Goal: Find specific page/section: Find specific page/section

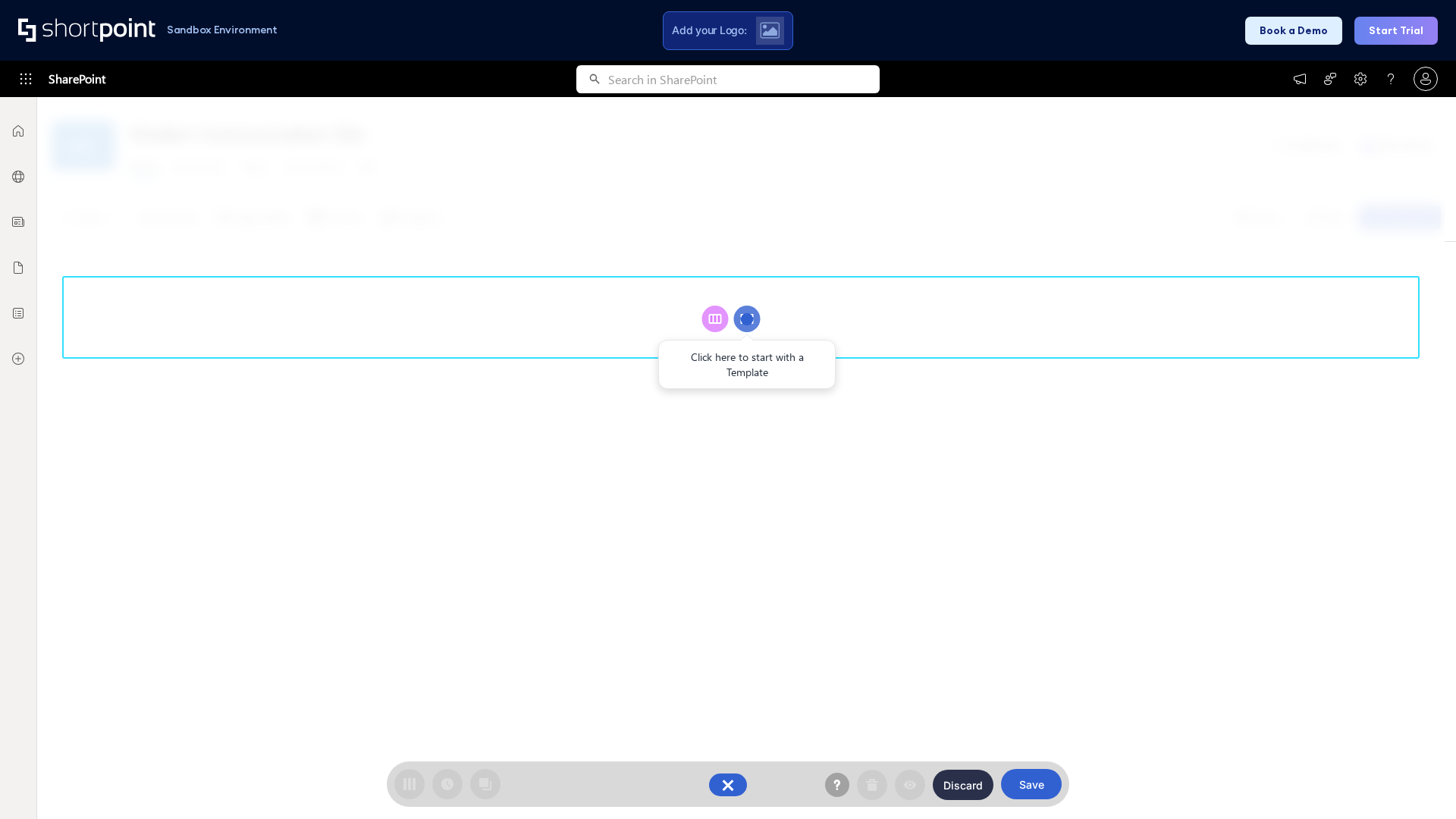
click at [747, 318] on circle at bounding box center [747, 318] width 26 height 26
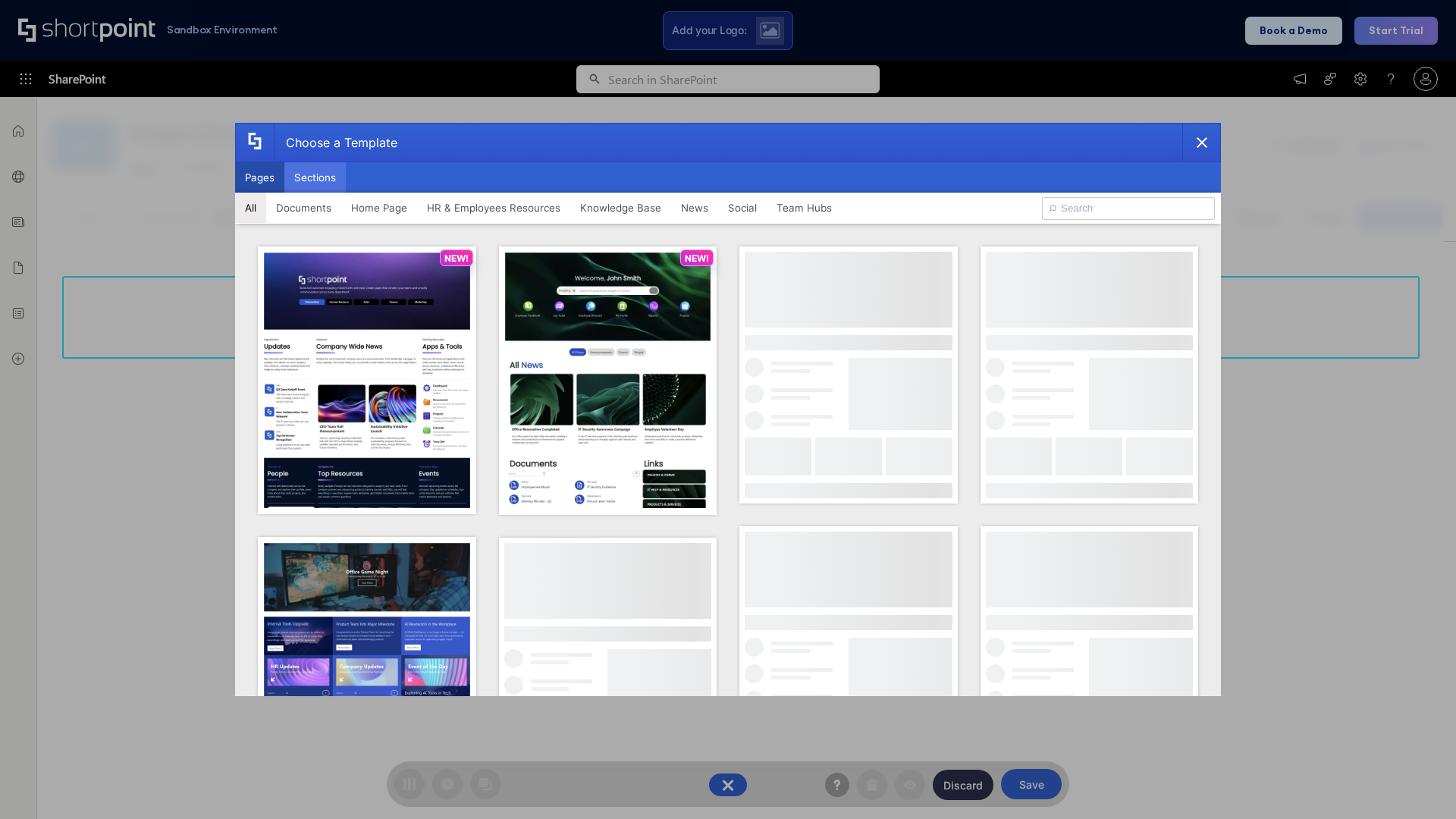
click at [315, 177] on button "Sections" at bounding box center [315, 177] width 61 height 31
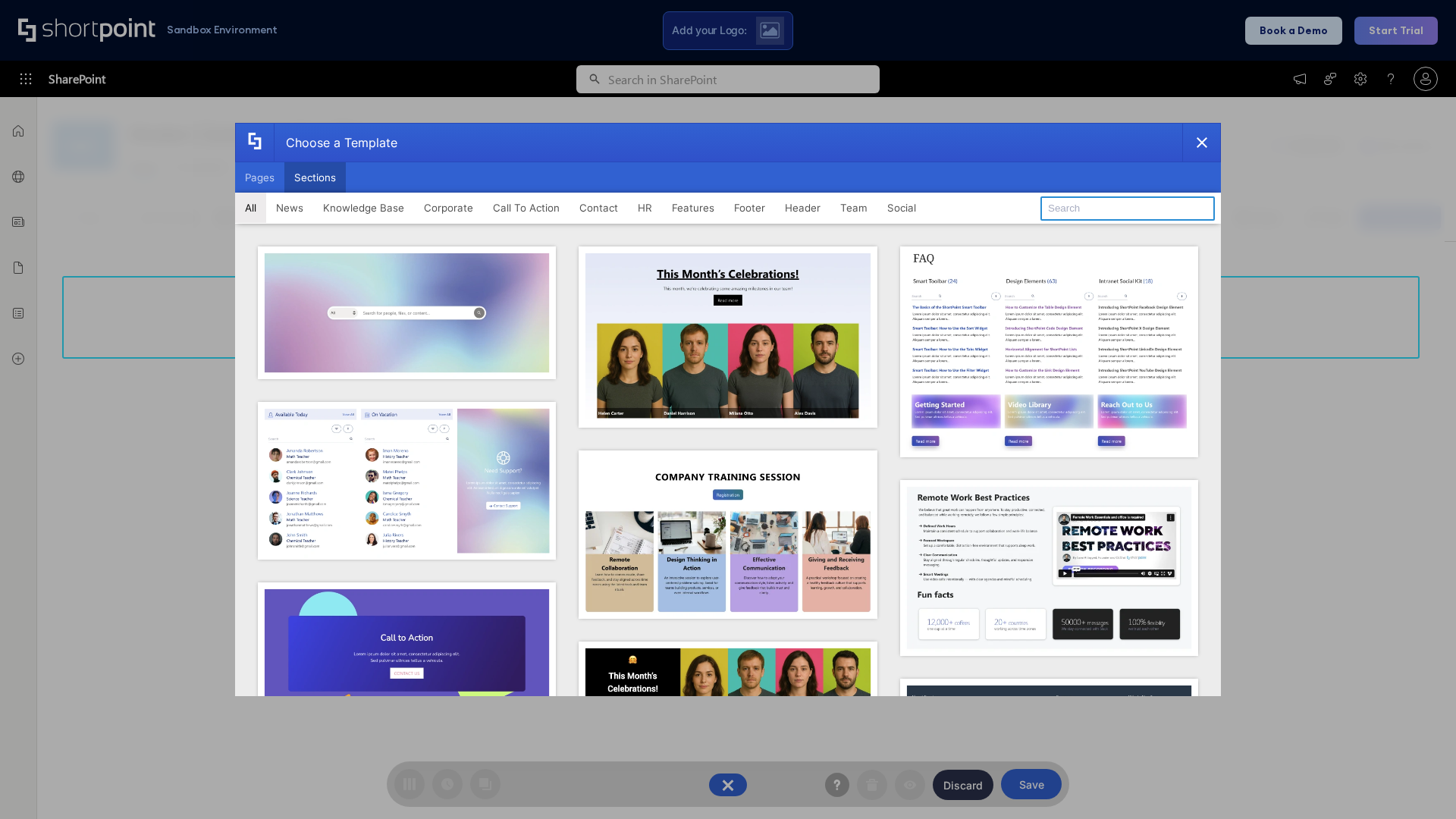
type input "Features Kit 2"
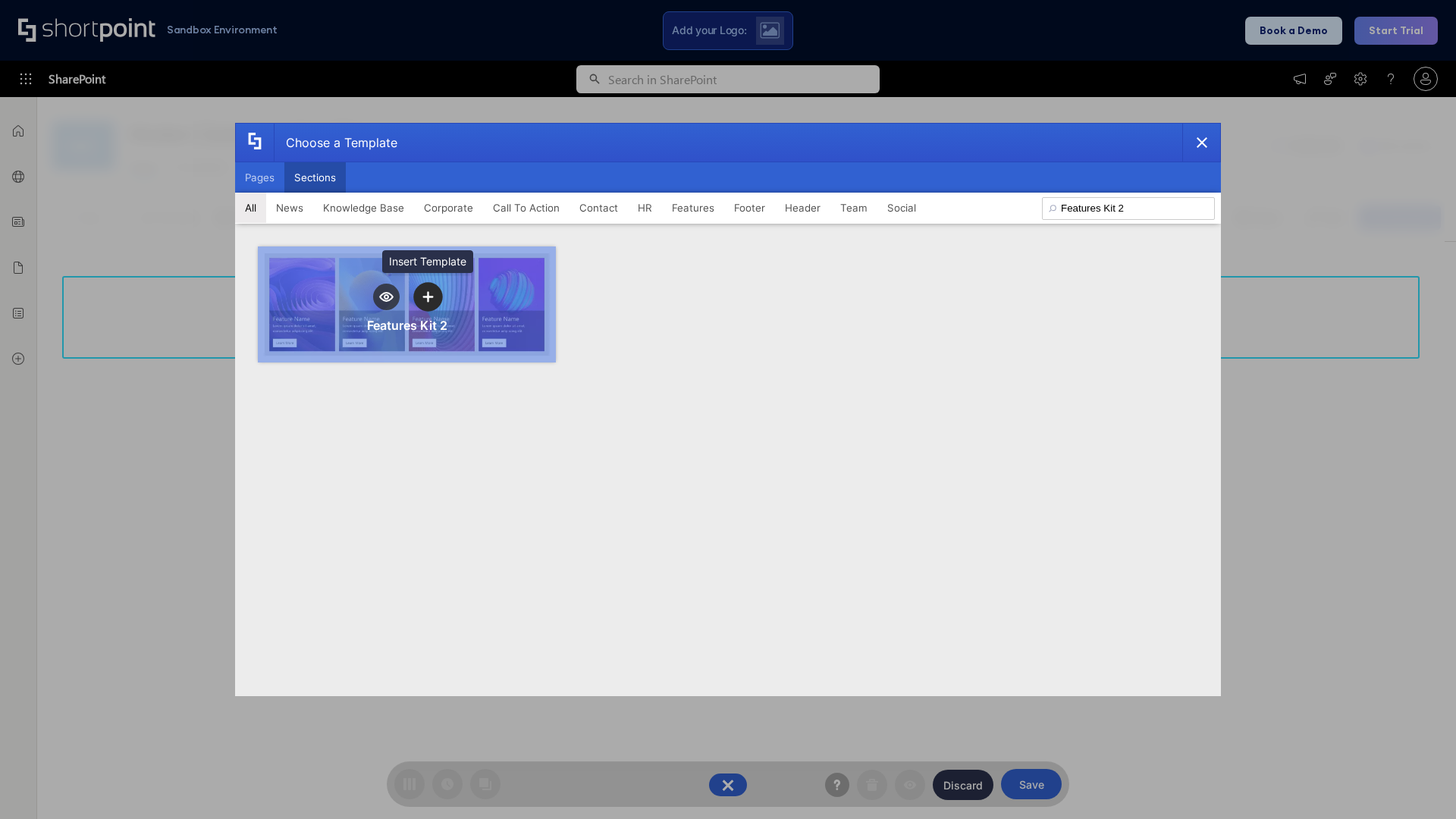
click at [428, 296] on icon "template selector" at bounding box center [428, 296] width 10 height 10
